Goal: Task Accomplishment & Management: Manage account settings

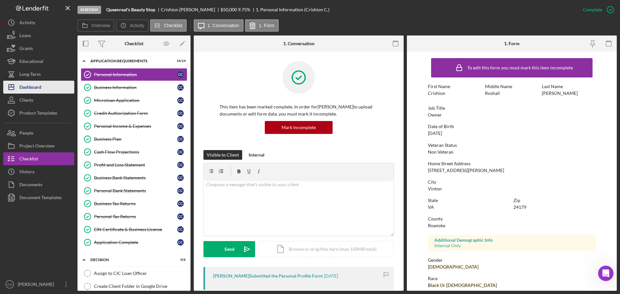
click at [38, 88] on div "Dashboard" at bounding box center [30, 88] width 22 height 15
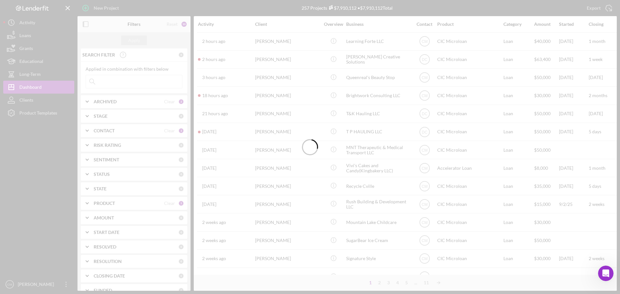
click at [132, 86] on div at bounding box center [310, 147] width 620 height 294
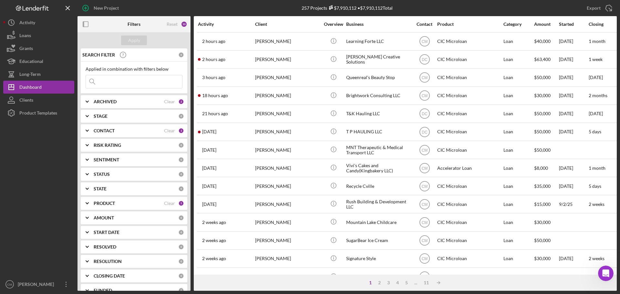
click at [132, 84] on input at bounding box center [134, 81] width 96 height 13
type input "karita"
click at [133, 38] on div "Apply" at bounding box center [134, 41] width 12 height 10
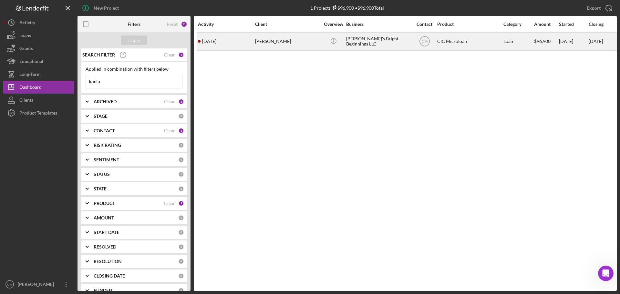
click at [276, 40] on div "[PERSON_NAME]" at bounding box center [287, 41] width 65 height 17
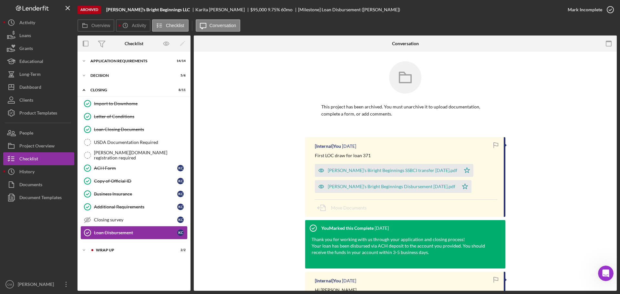
click at [135, 230] on div "Loan Disbursement" at bounding box center [135, 232] width 83 height 5
click at [56, 147] on button "Project Overview" at bounding box center [38, 145] width 71 height 13
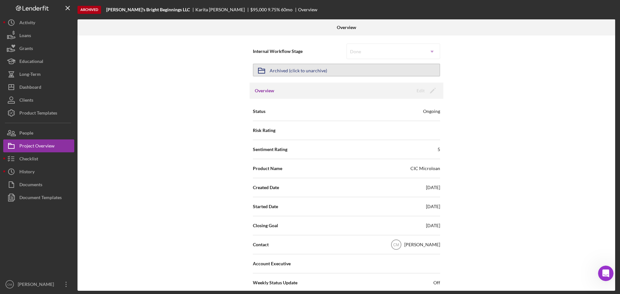
click at [383, 72] on button "Icon/Archived Archived (click to unarchive)" at bounding box center [346, 70] width 187 height 13
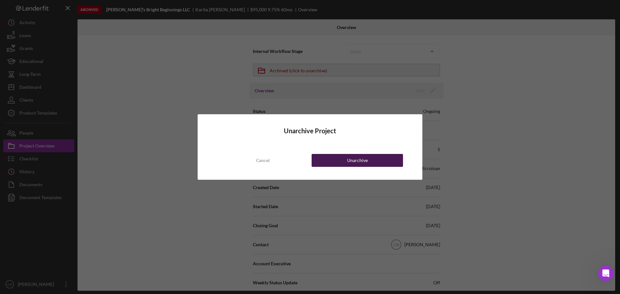
click at [334, 161] on button "Unarchive" at bounding box center [356, 160] width 91 height 13
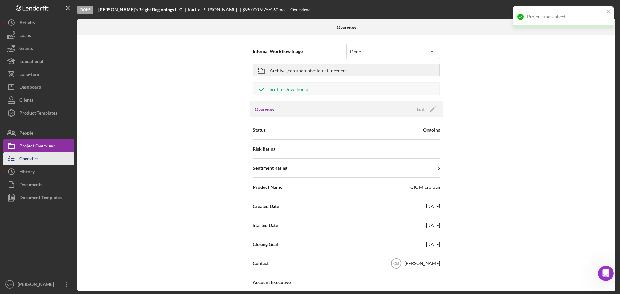
click at [43, 158] on button "Checklist" at bounding box center [38, 158] width 71 height 13
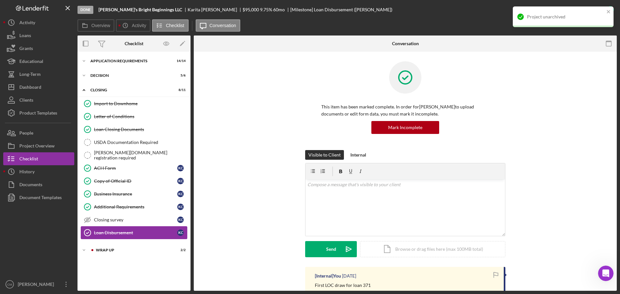
click at [139, 234] on div "Loan Disbursement" at bounding box center [135, 232] width 83 height 5
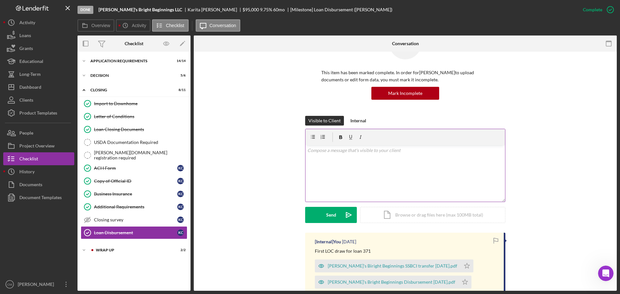
scroll to position [32, 0]
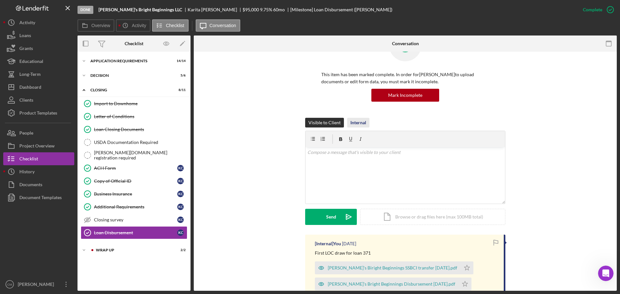
click at [359, 122] on div "Internal" at bounding box center [358, 123] width 16 height 10
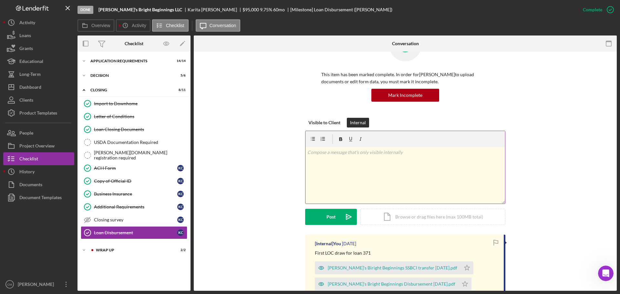
click at [381, 179] on div "v Color teal Color pink Remove color Add row above Add row below Add column bef…" at bounding box center [404, 175] width 199 height 56
click at [383, 215] on div "Icon/Document Browse or drag files here (max 100MB total) Tap to choose files o…" at bounding box center [432, 216] width 145 height 16
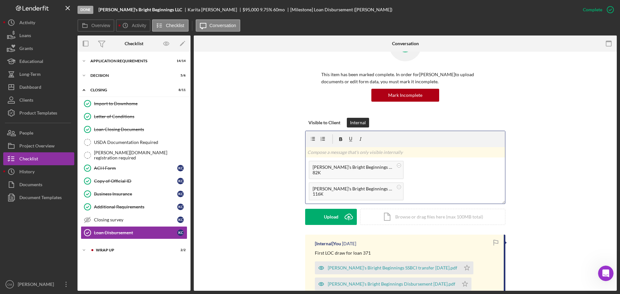
click at [346, 154] on p at bounding box center [405, 152] width 196 height 7
click at [338, 217] on button "Post Icon/icon-invite-send" at bounding box center [331, 217] width 52 height 16
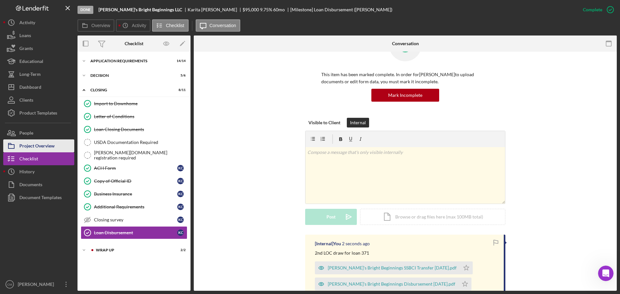
click at [51, 147] on div "Project Overview" at bounding box center [36, 146] width 35 height 15
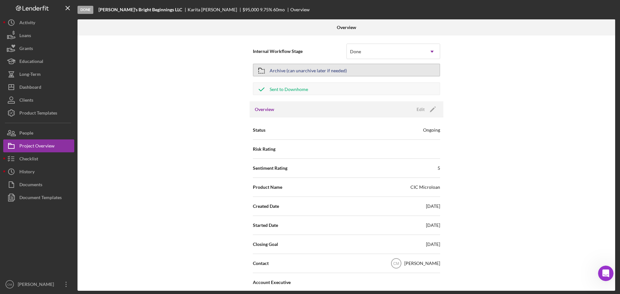
click at [299, 72] on div "Archive (can unarchive later if needed)" at bounding box center [307, 70] width 77 height 12
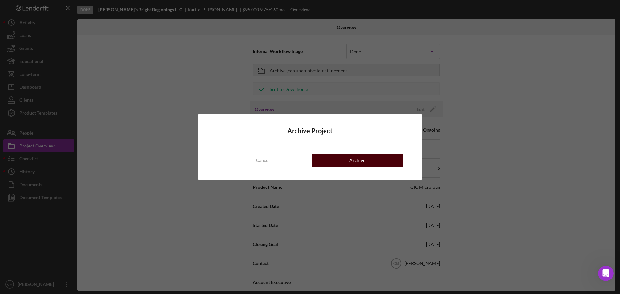
click at [346, 160] on button "Archive" at bounding box center [356, 160] width 91 height 13
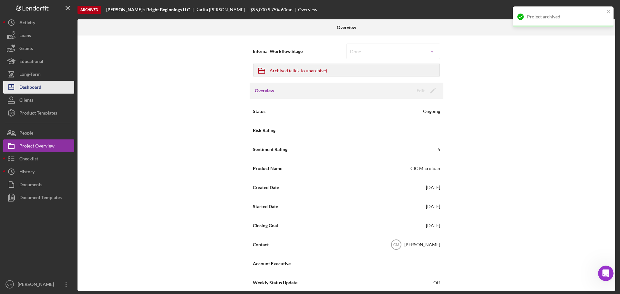
click at [41, 87] on div "Dashboard" at bounding box center [30, 88] width 22 height 15
